Goal: Task Accomplishment & Management: Use online tool/utility

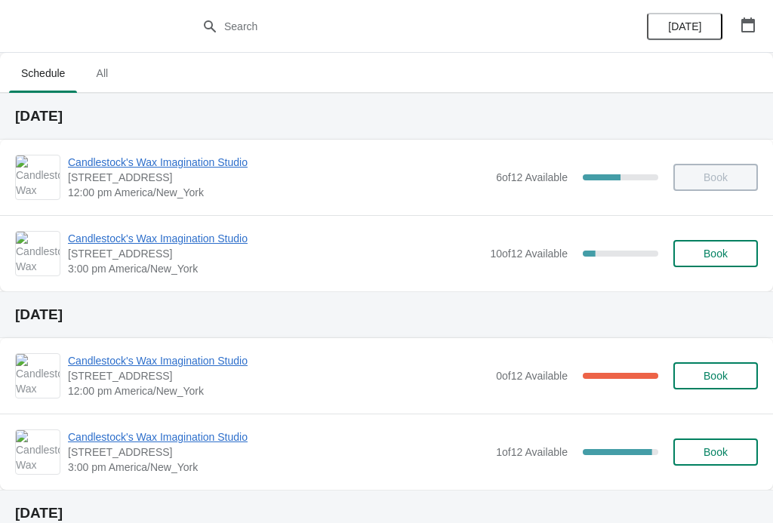
click at [205, 257] on span "[STREET_ADDRESS]" at bounding box center [275, 253] width 414 height 15
click at [217, 233] on span "Candlestock's Wax Imagination Studio" at bounding box center [275, 238] width 414 height 15
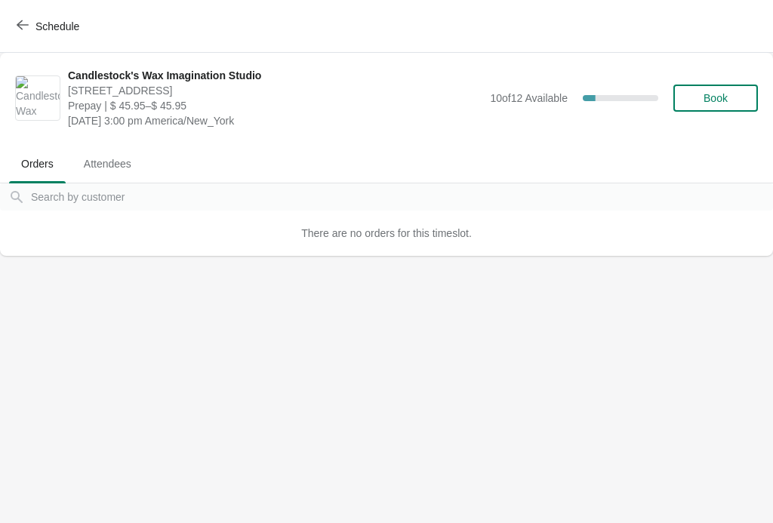
click at [105, 157] on span "Attendees" at bounding box center [108, 163] width 72 height 27
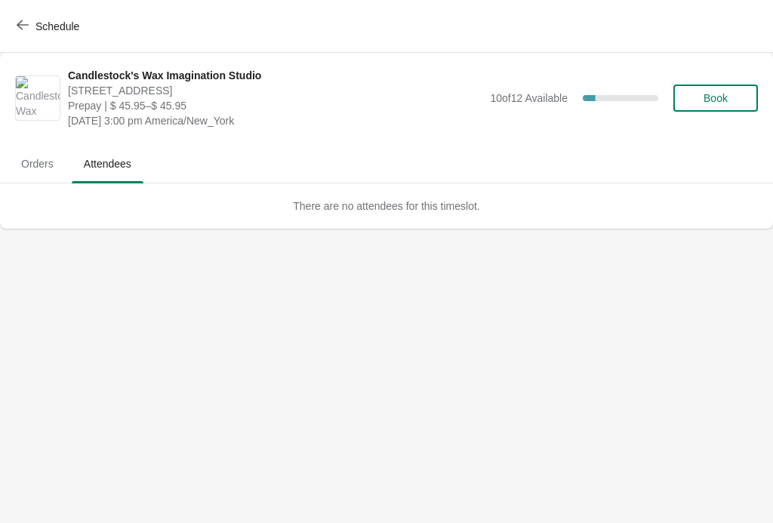
click at [13, 32] on button "Schedule" at bounding box center [50, 26] width 84 height 27
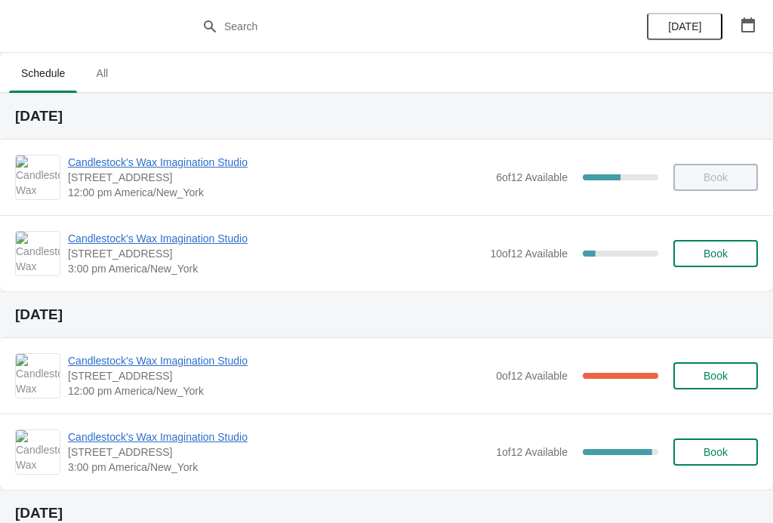
click at [758, 26] on button "button" at bounding box center [747, 24] width 27 height 27
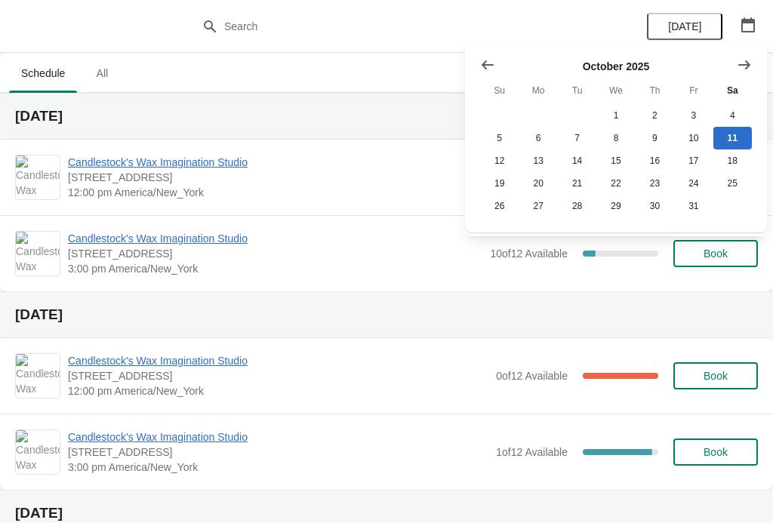
click at [439, 318] on h2 "[DATE]" at bounding box center [386, 314] width 743 height 15
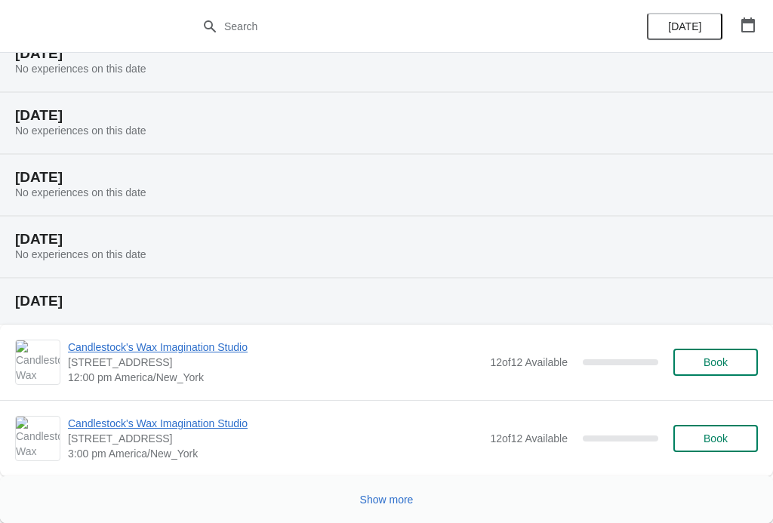
scroll to position [522, 0]
click at [384, 501] on span "Show more" at bounding box center [387, 500] width 54 height 12
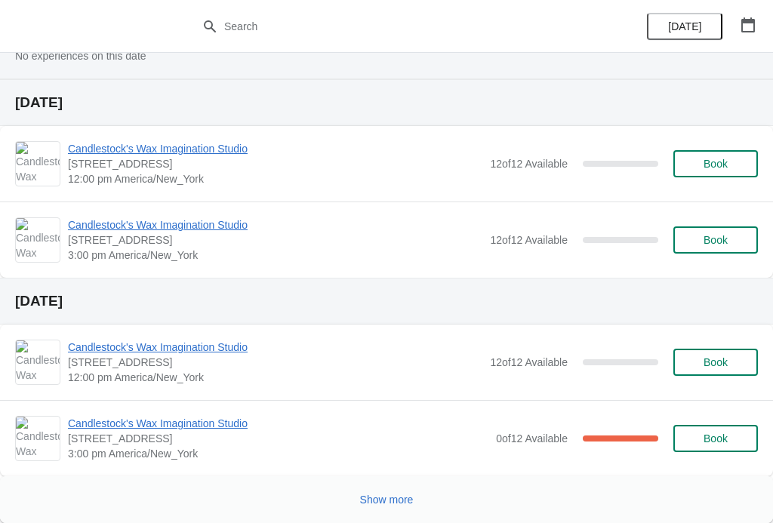
scroll to position [1427, 0]
click at [380, 499] on span "Show more" at bounding box center [387, 500] width 54 height 12
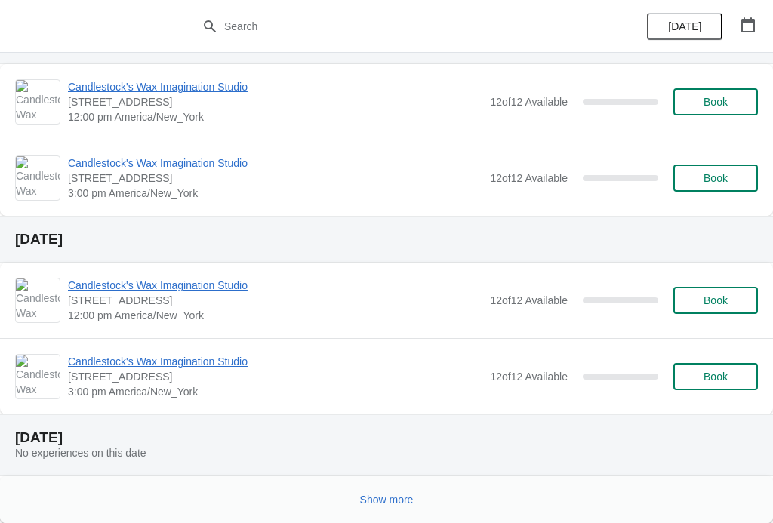
scroll to position [2195, 0]
click at [390, 500] on span "Show more" at bounding box center [387, 500] width 54 height 12
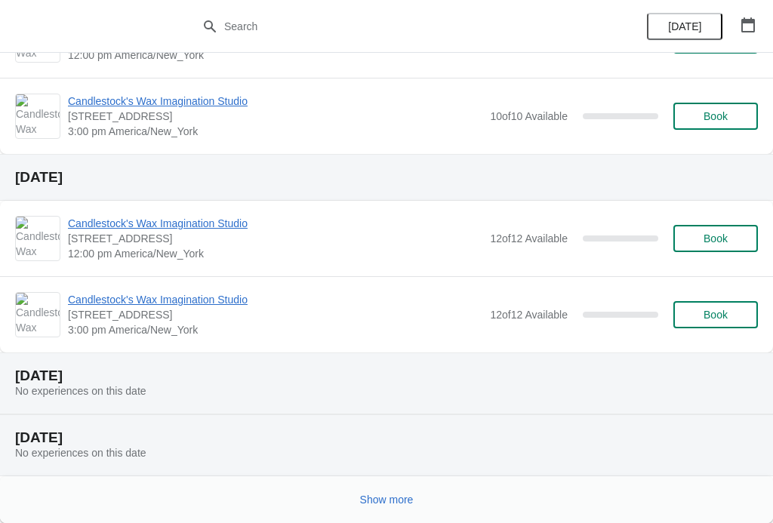
scroll to position [2964, 0]
click at [410, 492] on button "Show more" at bounding box center [387, 499] width 66 height 27
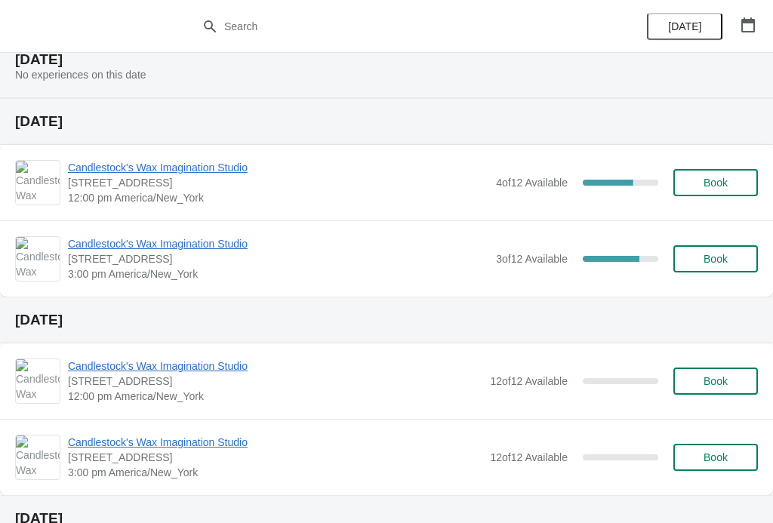
scroll to position [3534, 0]
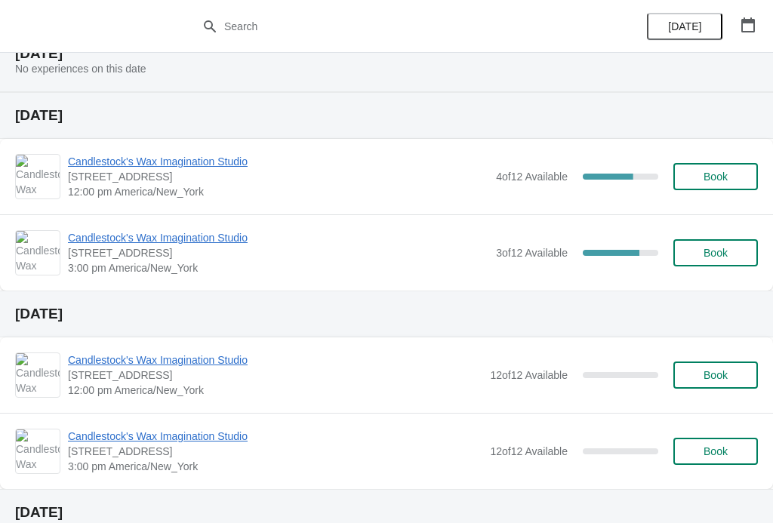
click at [192, 150] on div "Candlestock's Wax Imagination Studio [STREET_ADDRESS] 12:00 pm [GEOGRAPHIC_DATA…" at bounding box center [386, 176] width 773 height 75
click at [227, 164] on span "Candlestock's Wax Imagination Studio" at bounding box center [278, 161] width 420 height 15
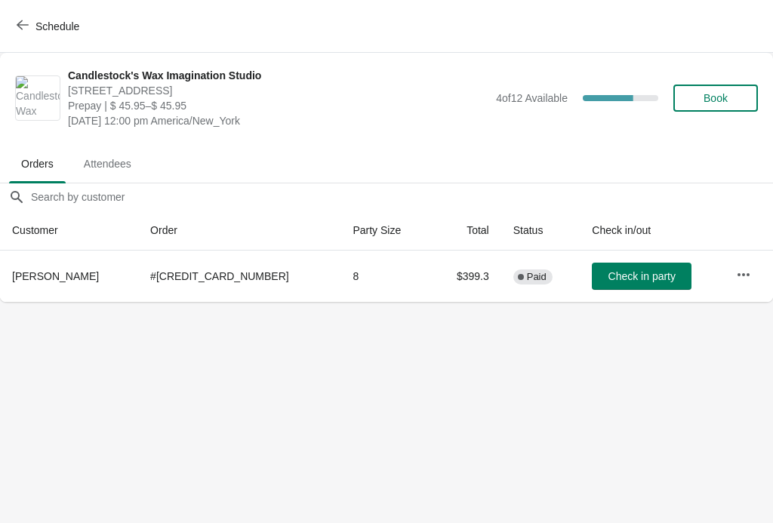
click at [26, 27] on icon "button" at bounding box center [23, 25] width 12 height 12
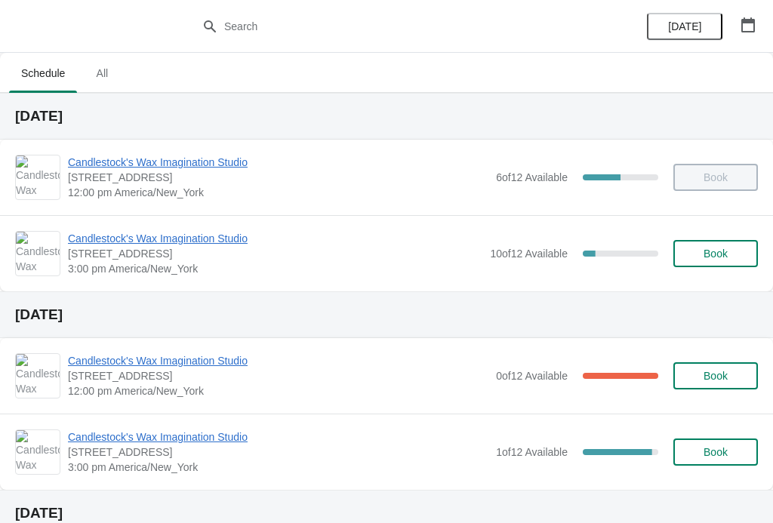
click at [226, 365] on span "Candlestock's Wax Imagination Studio" at bounding box center [278, 360] width 420 height 15
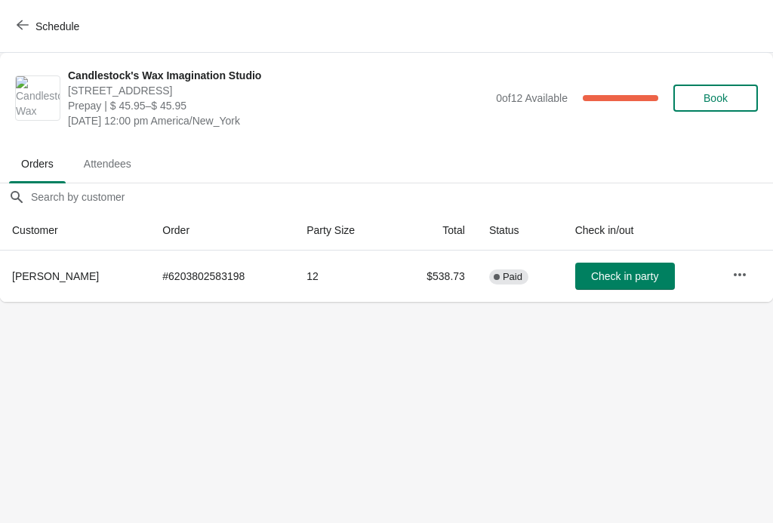
click at [26, 14] on button "Schedule" at bounding box center [50, 26] width 84 height 27
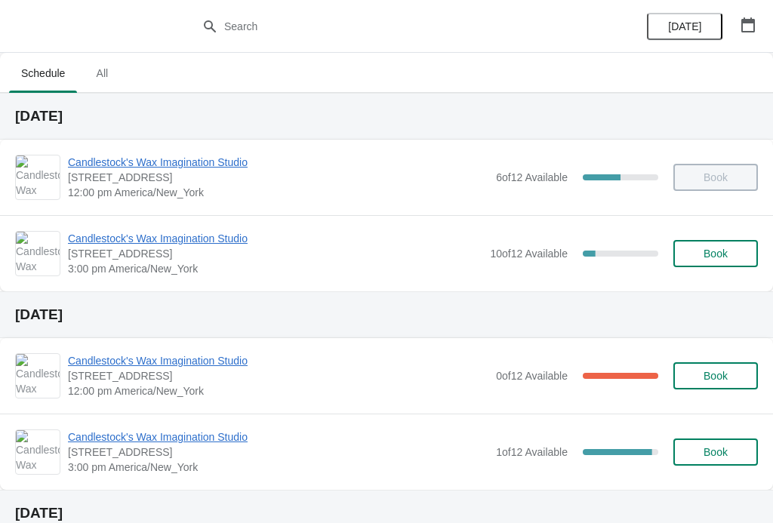
click at [169, 433] on span "Candlestock's Wax Imagination Studio" at bounding box center [278, 437] width 420 height 15
